Goal: Task Accomplishment & Management: Complete application form

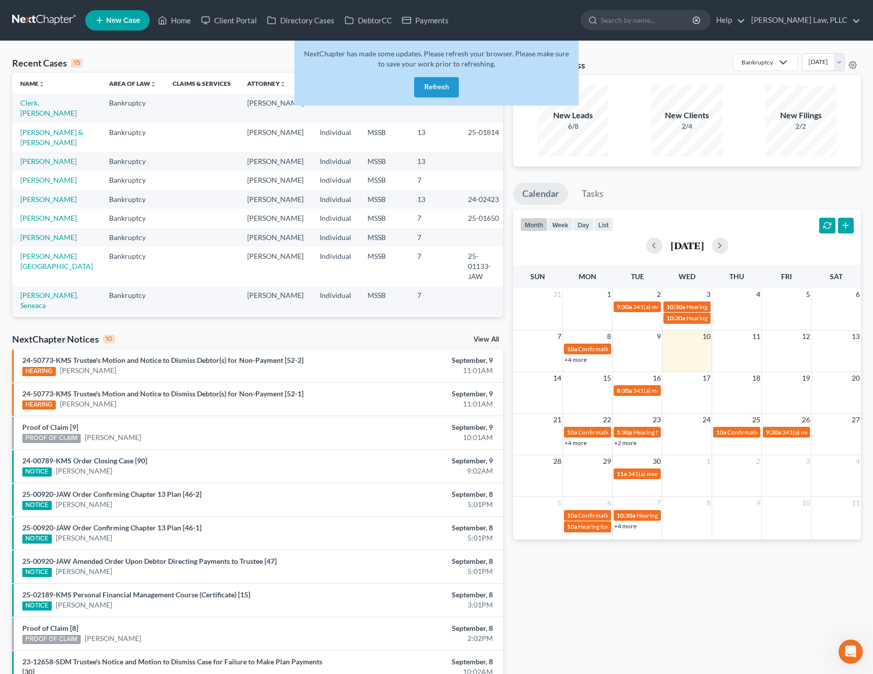
click at [438, 87] on button "Refresh" at bounding box center [436, 87] width 45 height 20
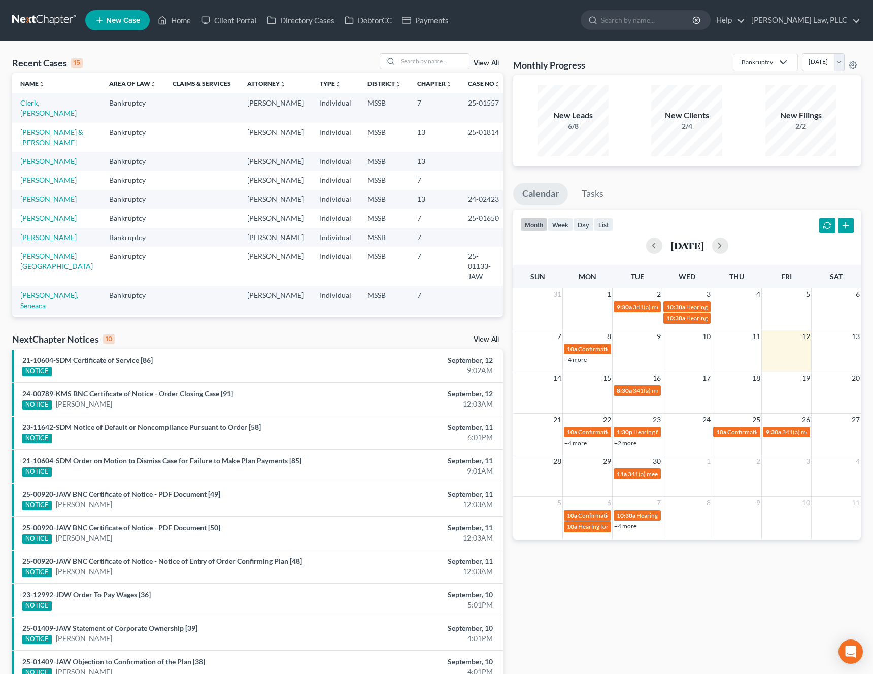
click at [122, 19] on span "New Case" at bounding box center [123, 21] width 34 height 8
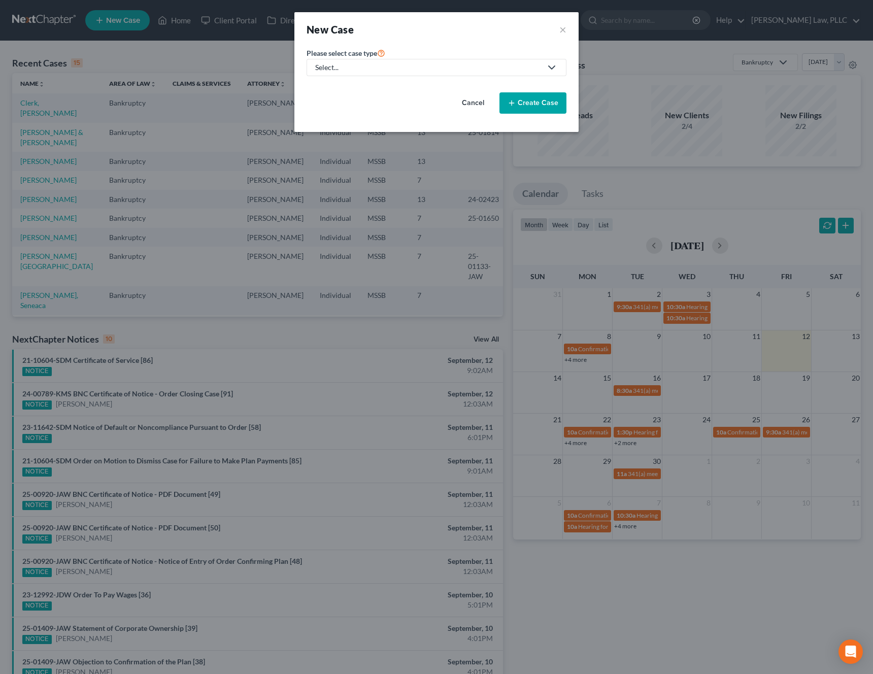
click at [355, 68] on div "Select..." at bounding box center [428, 67] width 226 height 10
click at [343, 92] on div "Bankruptcy" at bounding box center [368, 88] width 105 height 10
select select "44"
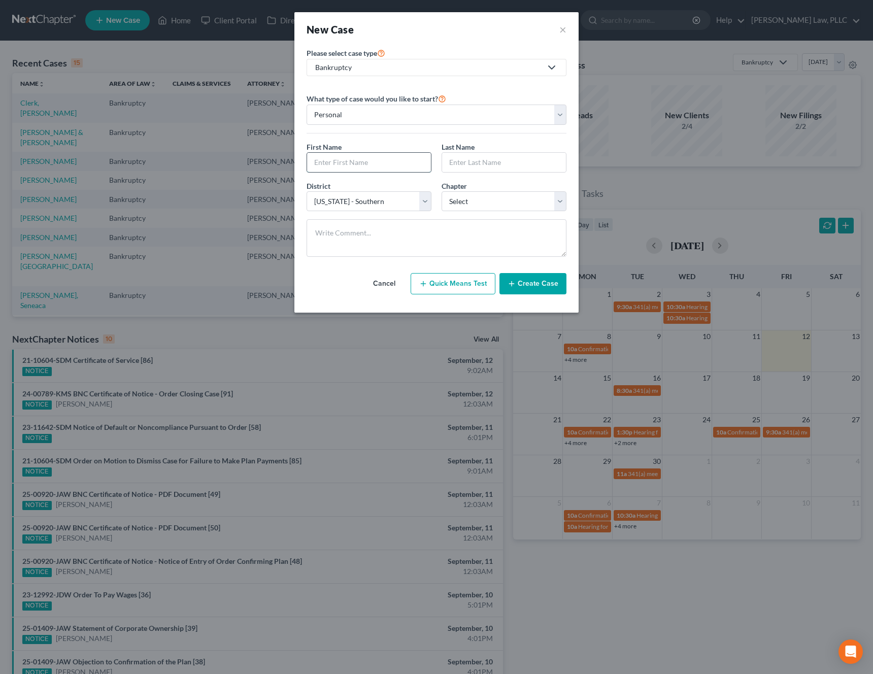
click at [353, 155] on input "text" at bounding box center [369, 162] width 124 height 19
type input "[PERSON_NAME]"
type input "G"
type input "Franklin"
click at [468, 202] on select "Select 7 11 12 13" at bounding box center [503, 201] width 125 height 20
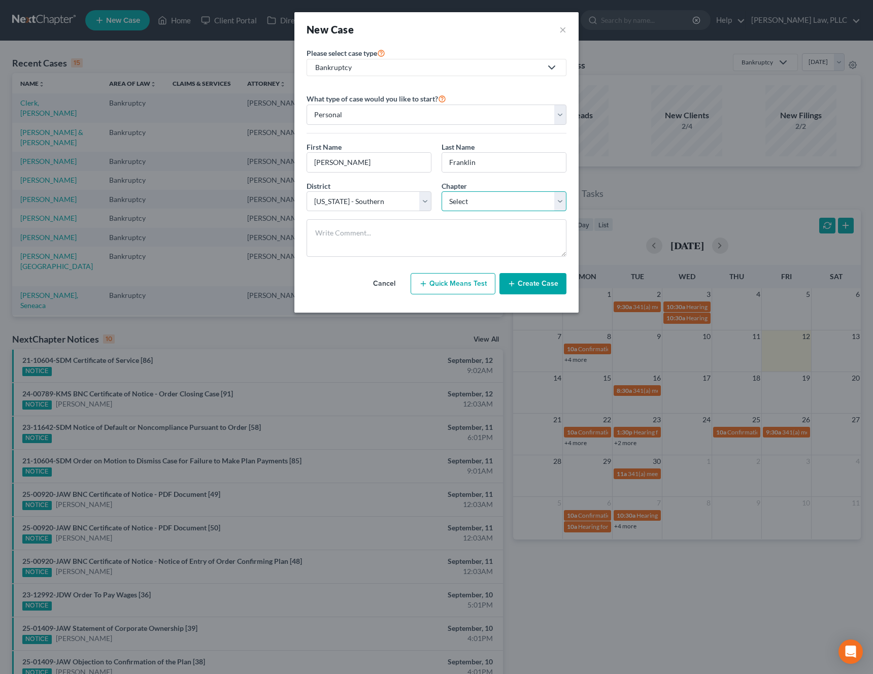
select select "3"
click at [441, 191] on select "Select 7 11 12 13" at bounding box center [503, 201] width 125 height 20
click at [536, 286] on button "Create Case" at bounding box center [532, 283] width 67 height 21
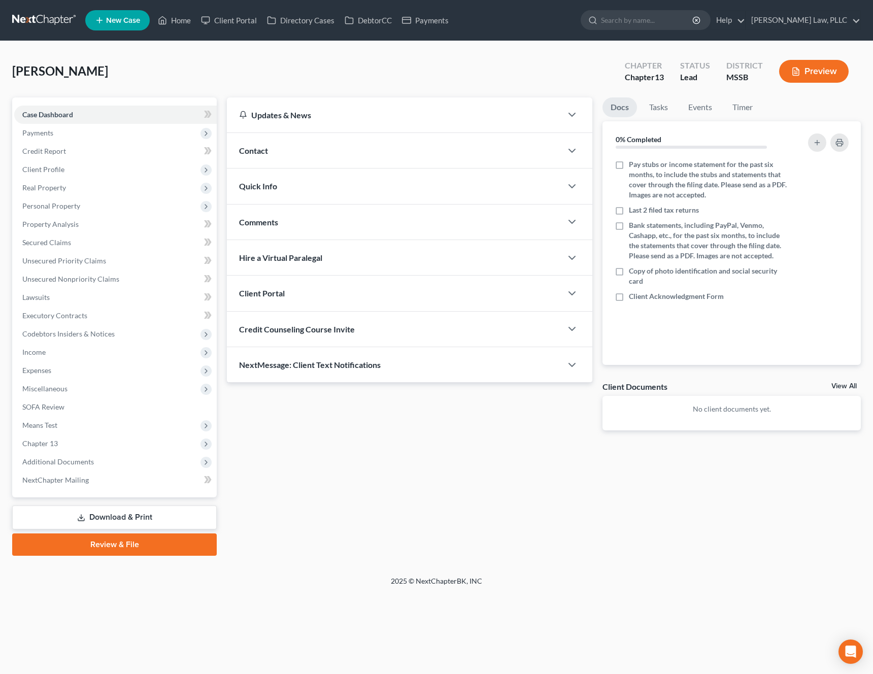
click at [326, 287] on div "Client Portal" at bounding box center [394, 293] width 335 height 35
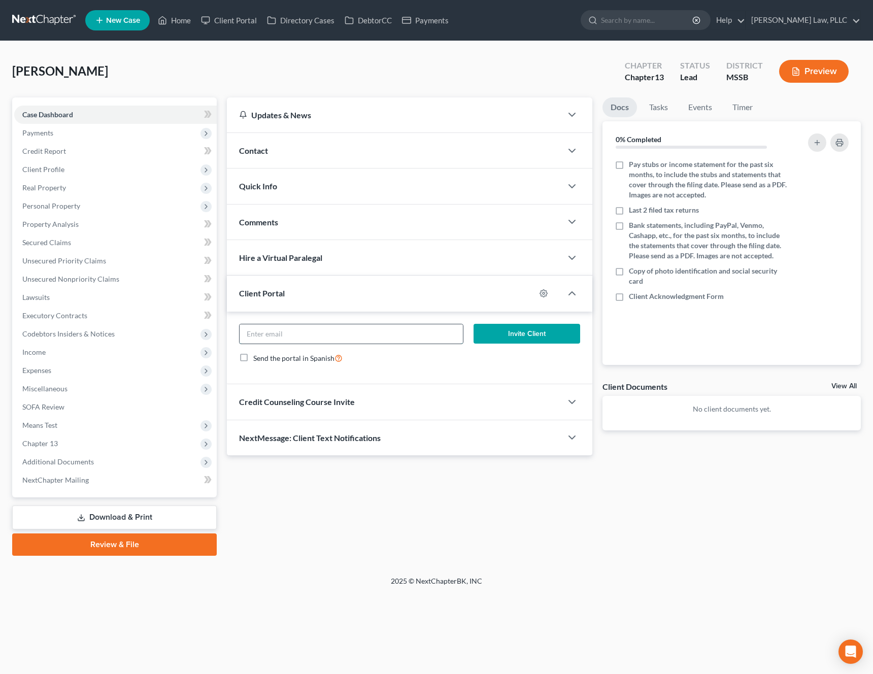
click at [292, 334] on input "email" at bounding box center [351, 333] width 223 height 19
paste input "[EMAIL_ADDRESS][DOMAIN_NAME]"
type input "[EMAIL_ADDRESS][DOMAIN_NAME]"
click at [500, 335] on button "Invite Client" at bounding box center [526, 334] width 107 height 20
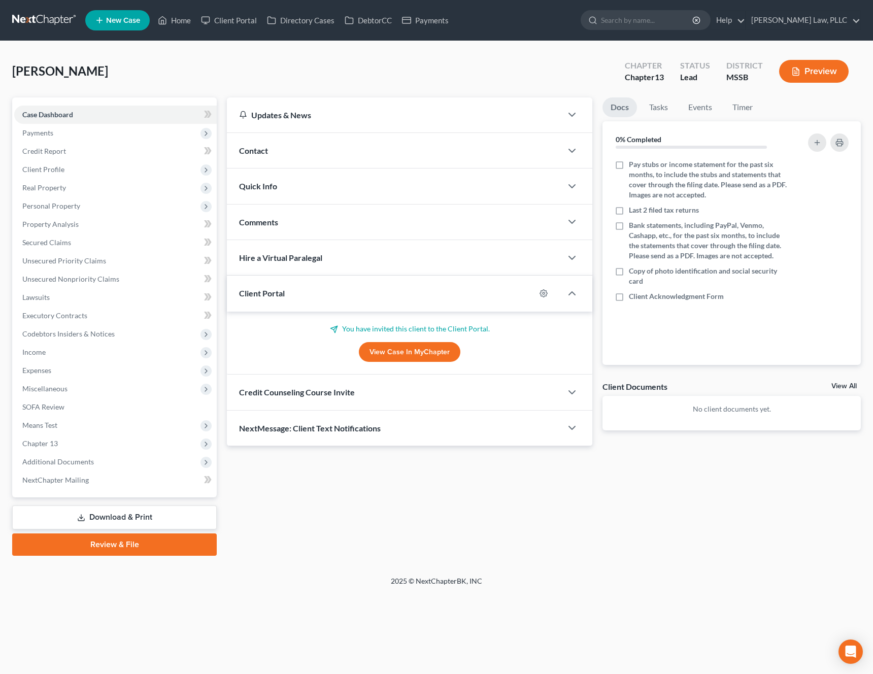
click at [341, 393] on span "Credit Counseling Course Invite" at bounding box center [297, 392] width 116 height 10
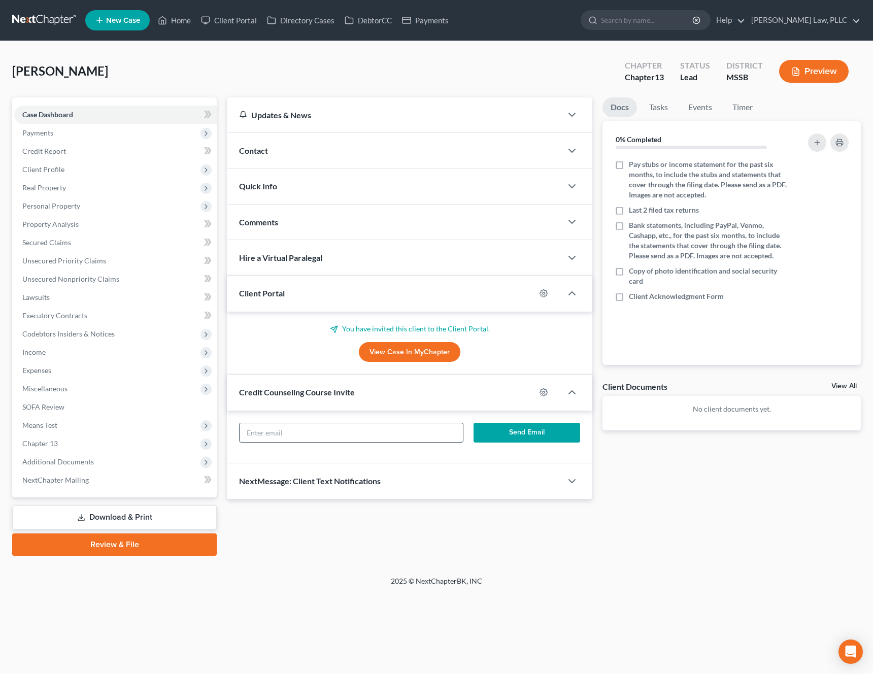
click at [302, 435] on input "text" at bounding box center [351, 432] width 223 height 19
paste input "[EMAIL_ADDRESS][DOMAIN_NAME]"
type input "[EMAIL_ADDRESS][DOMAIN_NAME]"
click at [485, 436] on button "Send Email" at bounding box center [526, 433] width 107 height 20
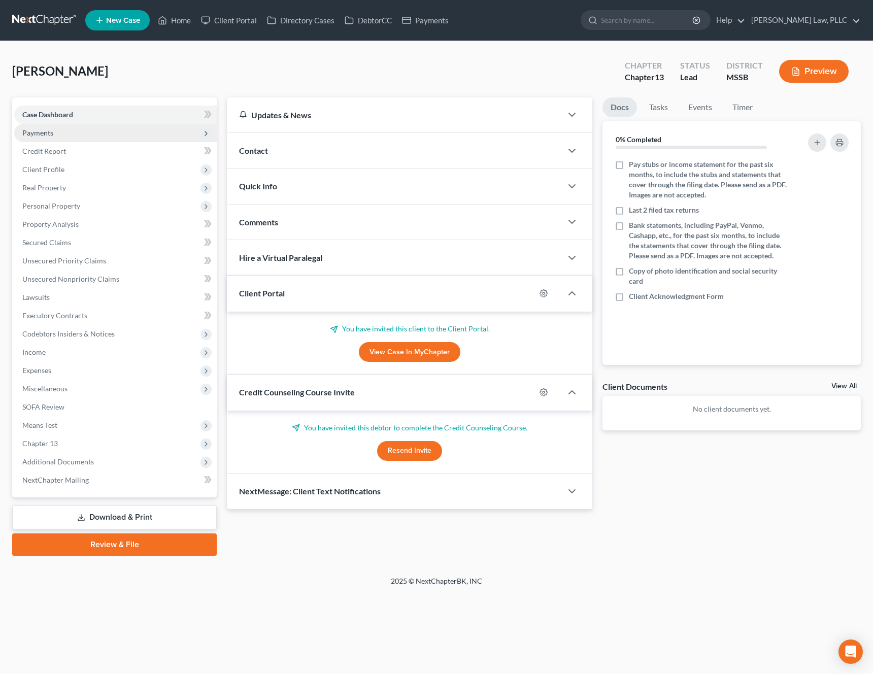
click at [64, 128] on span "Payments" at bounding box center [115, 133] width 202 height 18
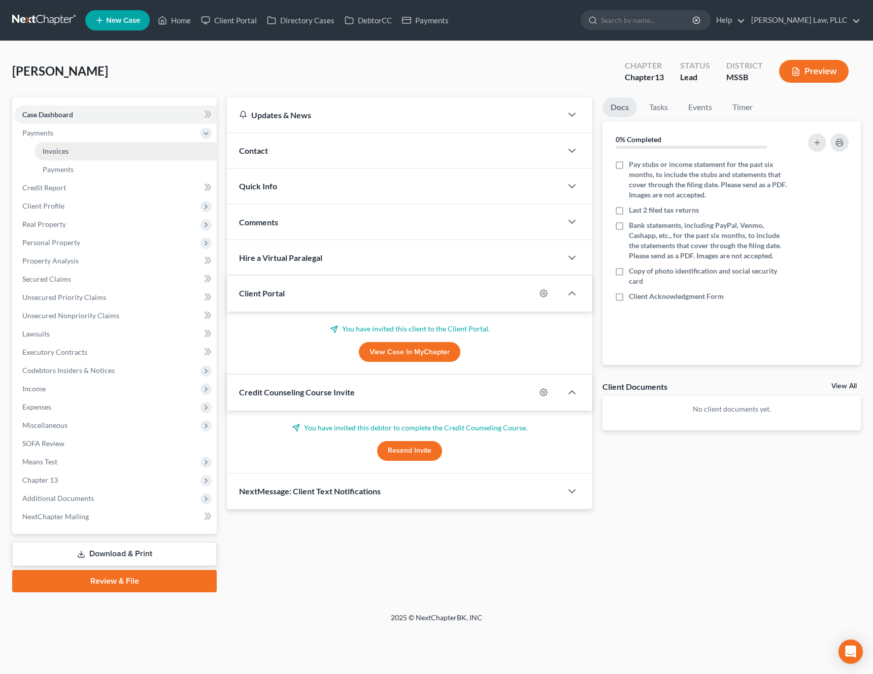
click at [70, 149] on link "Invoices" at bounding box center [126, 151] width 182 height 18
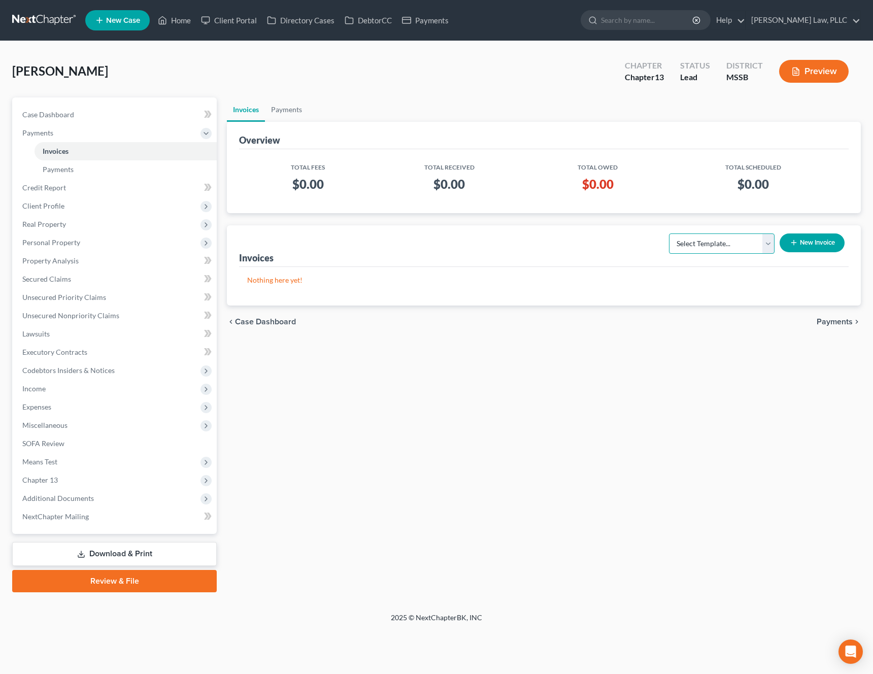
click at [737, 241] on select "Select Template... Chapter 7 Below Median Chapter 7 Above Median Chapter 13" at bounding box center [722, 243] width 106 height 20
select select "2"
click at [669, 233] on select "Select Template... Chapter 7 Below Median Chapter 7 Above Median Chapter 13" at bounding box center [722, 243] width 106 height 20
click at [829, 238] on button "New Invoice" at bounding box center [811, 242] width 65 height 19
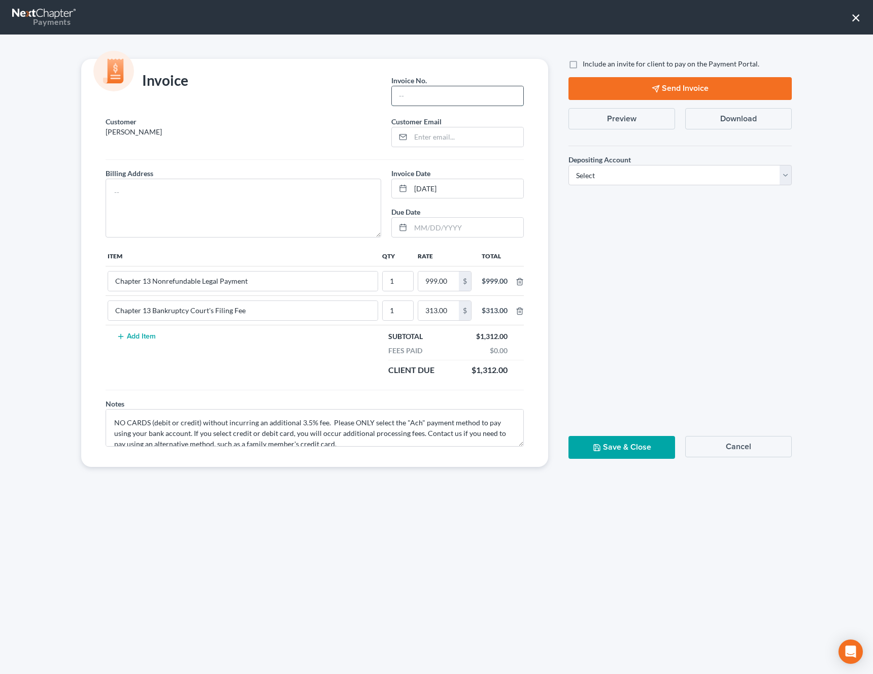
click at [430, 101] on input "text" at bounding box center [457, 95] width 131 height 19
type input "1"
click at [448, 135] on input "email" at bounding box center [467, 136] width 113 height 19
paste input "[EMAIL_ADDRESS][DOMAIN_NAME]"
type input "[EMAIL_ADDRESS][DOMAIN_NAME]"
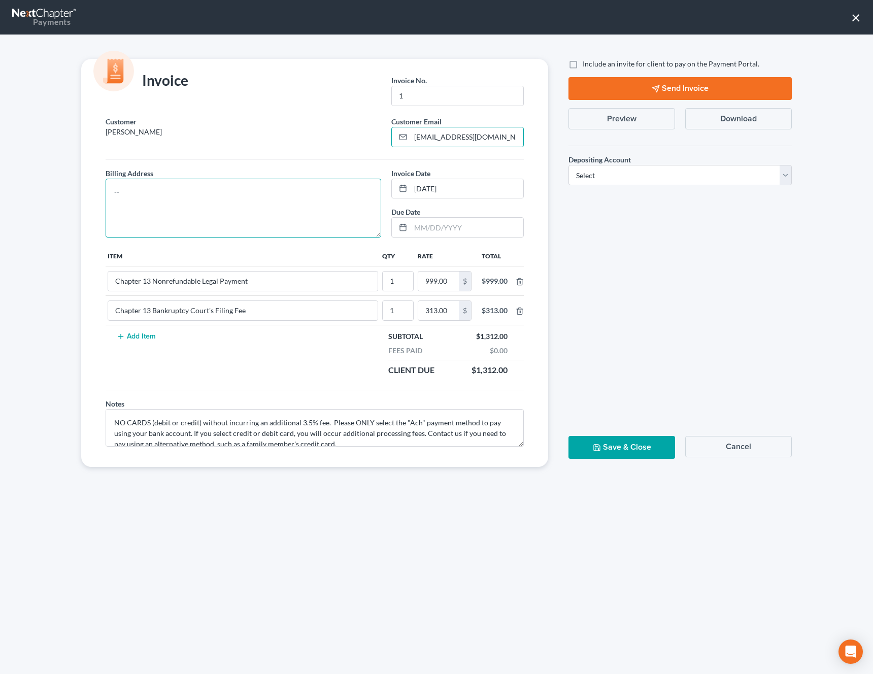
click at [321, 192] on textarea at bounding box center [244, 208] width 276 height 59
type textarea "[STREET_ADDRESS] [GEOGRAPHIC_DATA], MS 39110"
click at [676, 68] on label "Include an invite for client to pay on the Payment Portal." at bounding box center [671, 64] width 177 height 10
click at [593, 65] on input "Include an invite for client to pay on the Payment Portal." at bounding box center [590, 62] width 7 height 7
checkbox input "true"
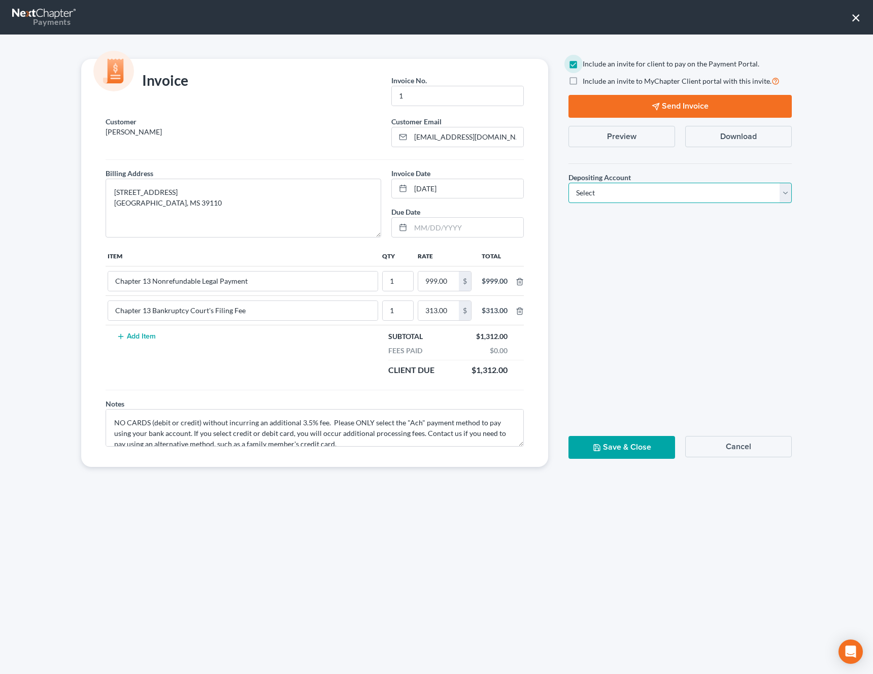
click at [631, 196] on select "Select Operation Trust" at bounding box center [679, 193] width 223 height 20
select select "0"
click at [568, 183] on select "Select Operation Trust" at bounding box center [679, 193] width 223 height 20
click at [652, 104] on icon "button" at bounding box center [656, 106] width 8 height 8
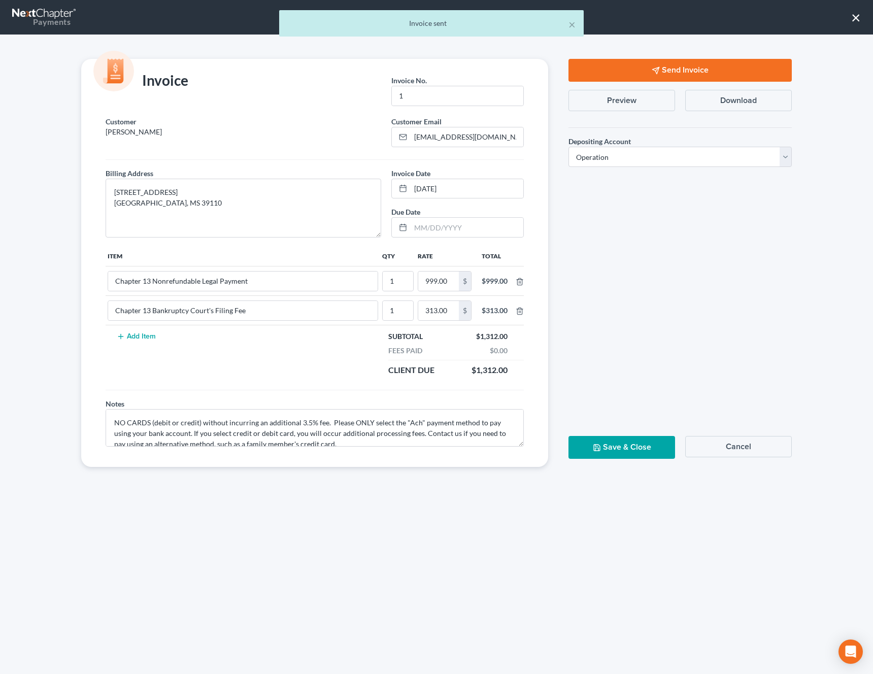
click at [623, 448] on button "Save & Close" at bounding box center [621, 447] width 107 height 23
